Goal: Navigation & Orientation: Find specific page/section

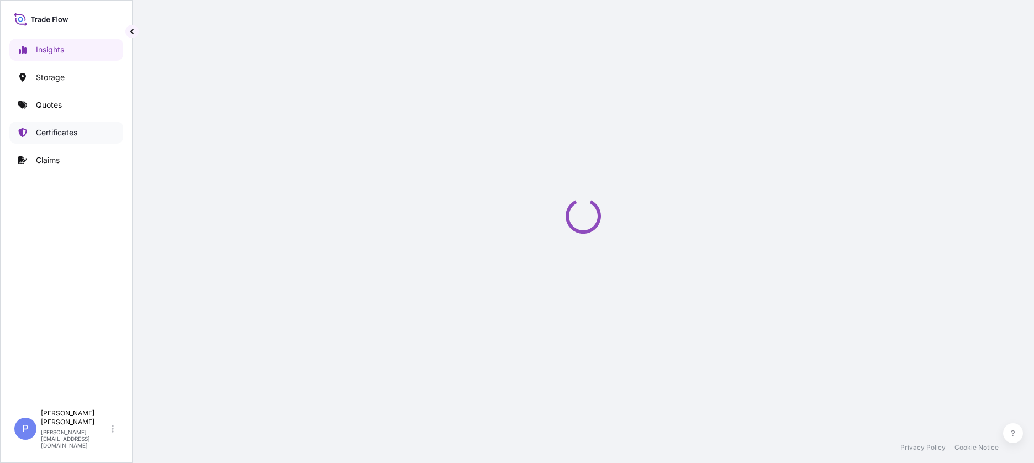
select select "2025"
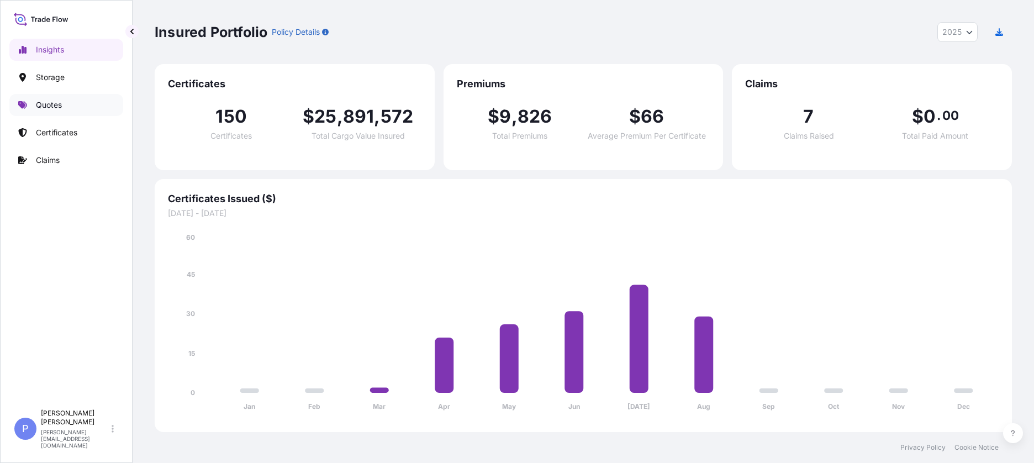
click at [48, 109] on p "Quotes" at bounding box center [49, 104] width 26 height 11
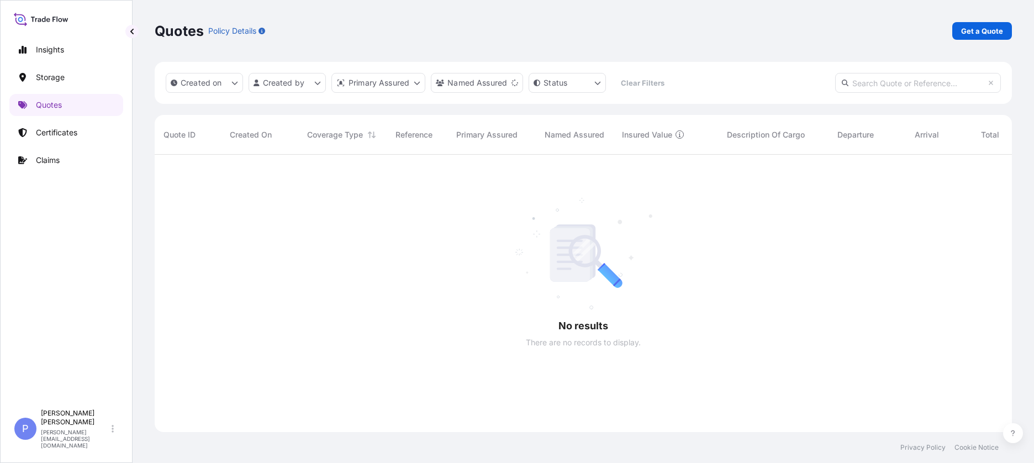
scroll to position [309, 849]
